Goal: Browse casually

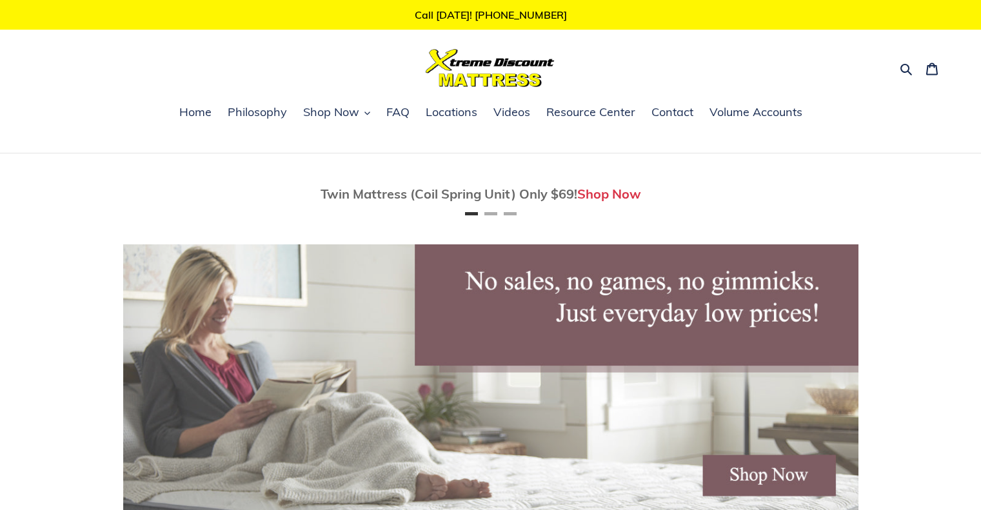
scroll to position [580, 0]
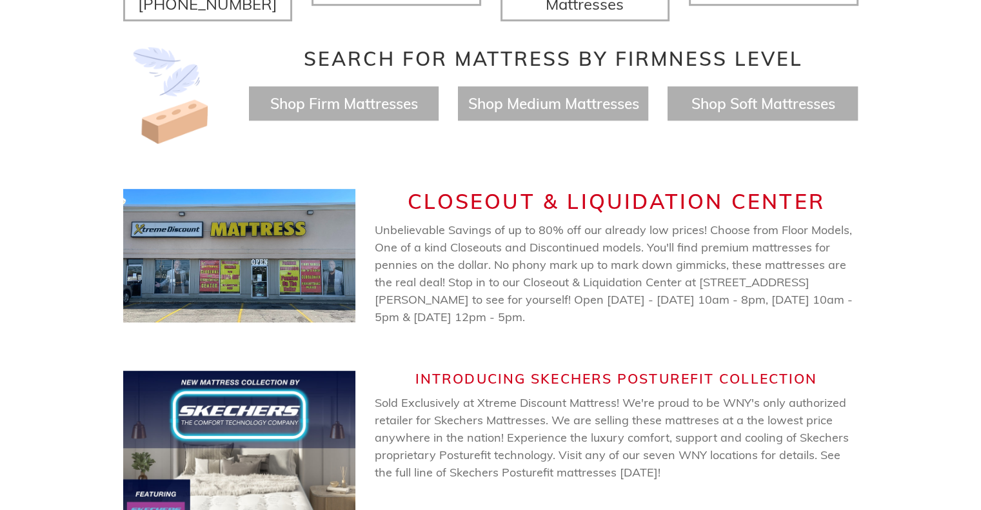
scroll to position [0, 1470]
drag, startPoint x: 375, startPoint y: 212, endPoint x: 656, endPoint y: 299, distance: 294.4
click at [656, 299] on p "Unbelievable Savings of up to 80% off our already low prices! Choose from Floor…" at bounding box center [617, 273] width 484 height 104
drag, startPoint x: 410, startPoint y: 181, endPoint x: 598, endPoint y: 295, distance: 220.0
click at [598, 296] on div "CLOSEOUT & LIQUIDATION CENTER Unbelievable Savings of up to 80% off our already…" at bounding box center [617, 257] width 484 height 136
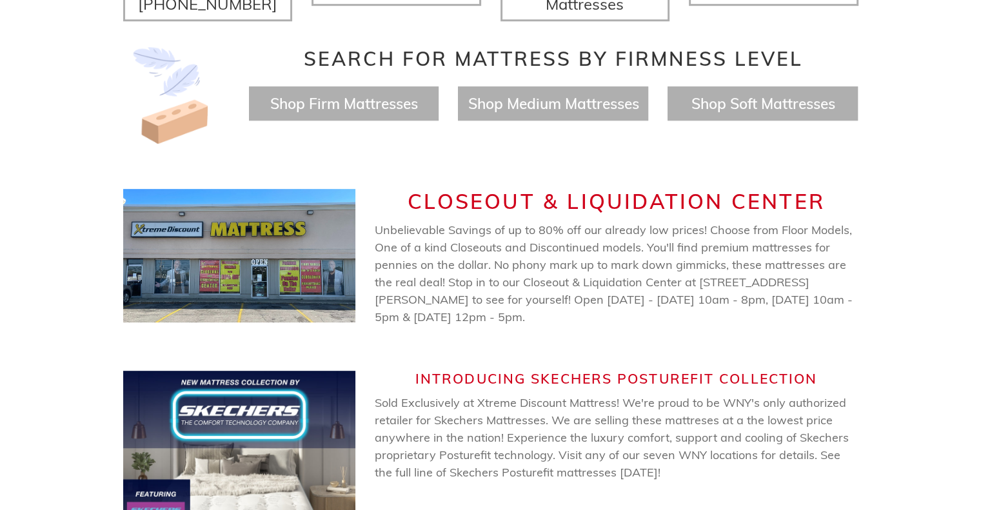
scroll to position [0, 0]
copy div "CLOSEOUT & LIQUIDATION CENTER Unbelievable Savings of up to 80% off our already…"
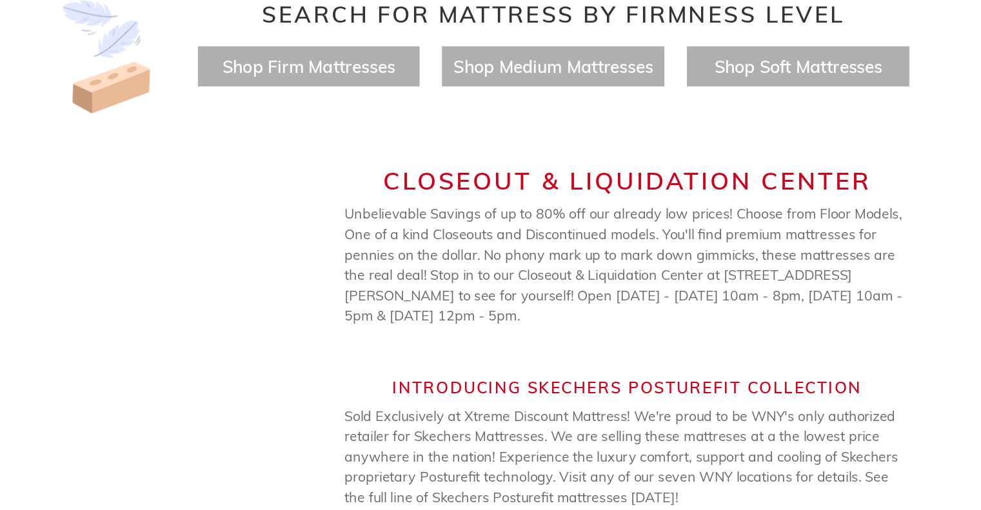
scroll to position [558, 0]
